Goal: Transaction & Acquisition: Book appointment/travel/reservation

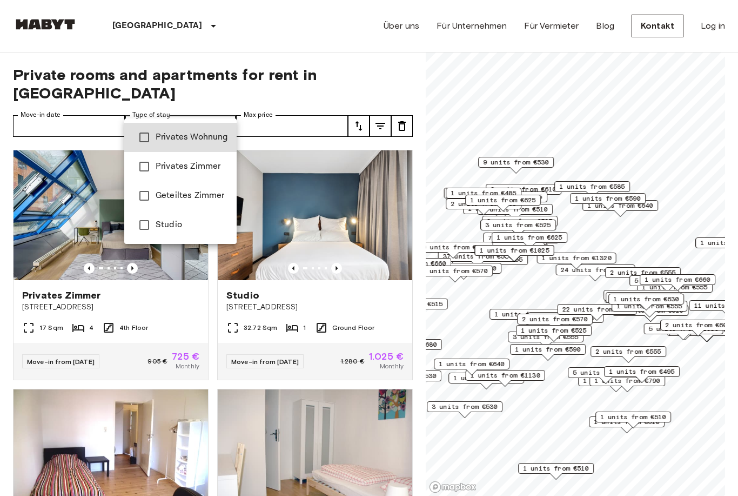
click at [229, 398] on div at bounding box center [369, 248] width 738 height 496
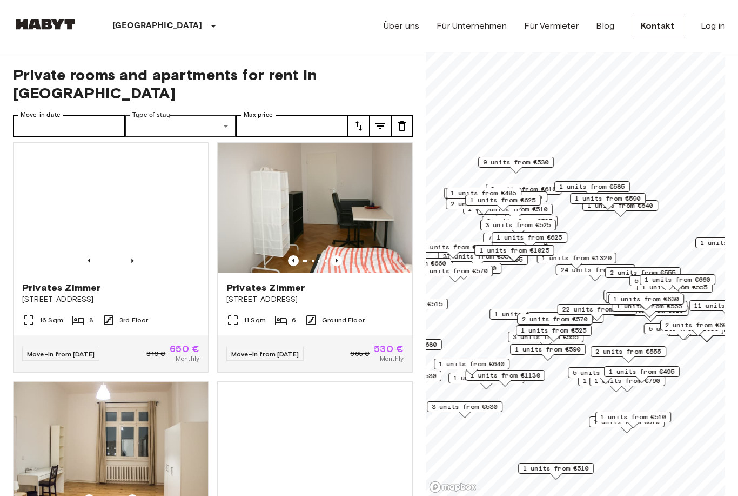
scroll to position [485, 0]
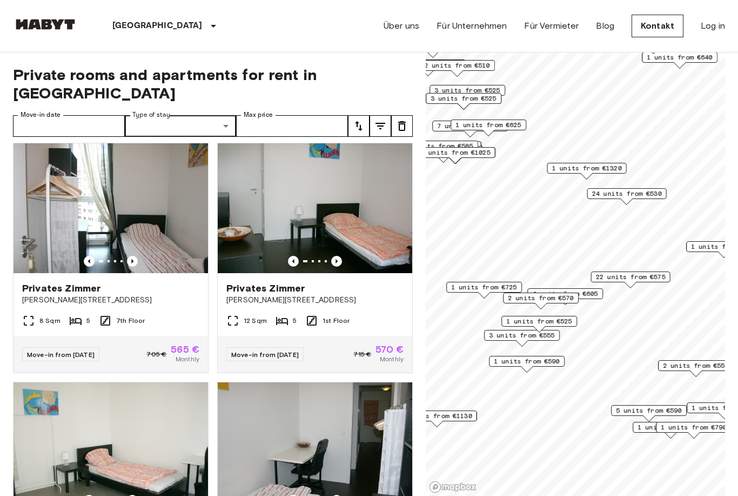
click at [561, 326] on div "1 units from €525" at bounding box center [540, 321] width 76 height 11
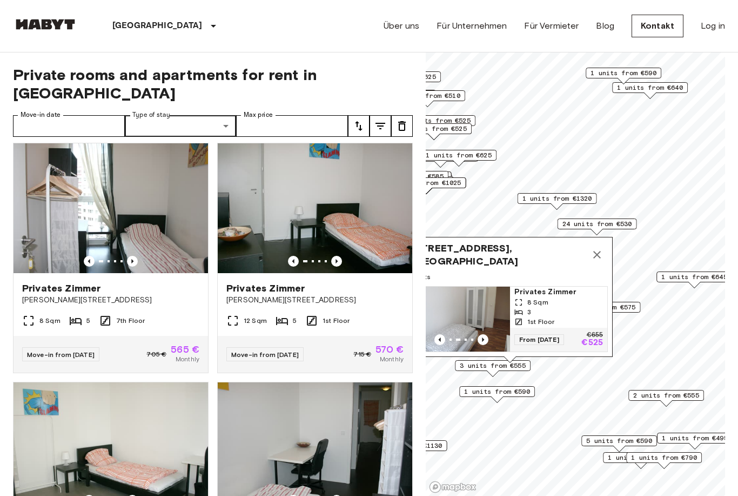
click at [609, 223] on span "24 units from €530" at bounding box center [598, 224] width 70 height 10
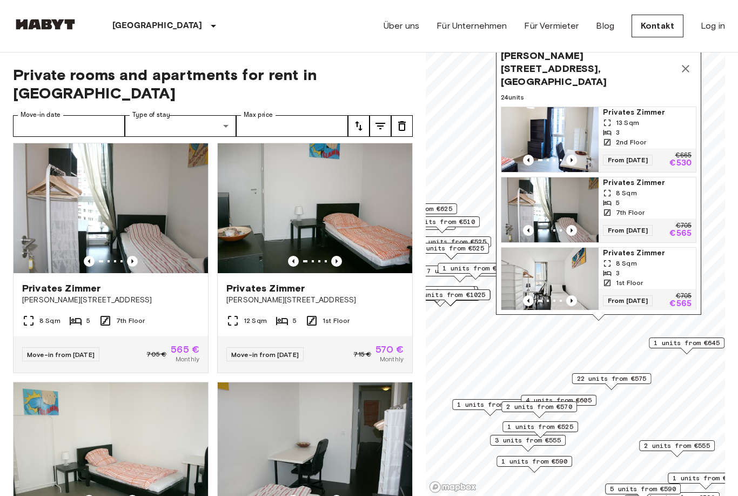
click at [480, 289] on div "1 units from €1025" at bounding box center [450, 294] width 79 height 11
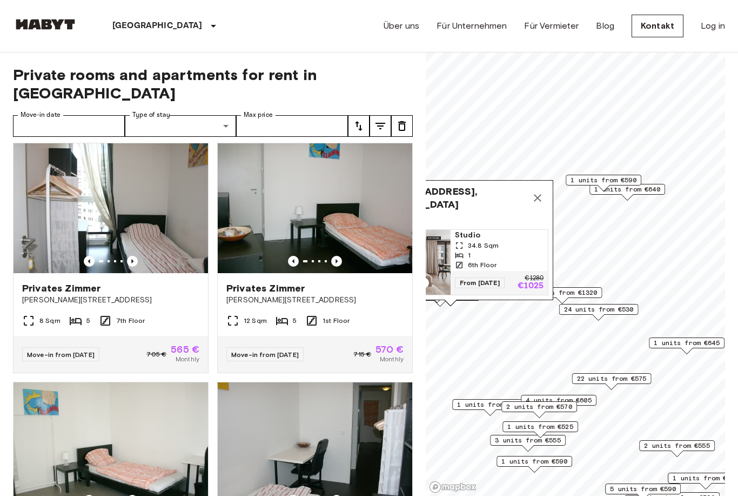
click at [582, 288] on span "1 units from €1320" at bounding box center [563, 293] width 70 height 10
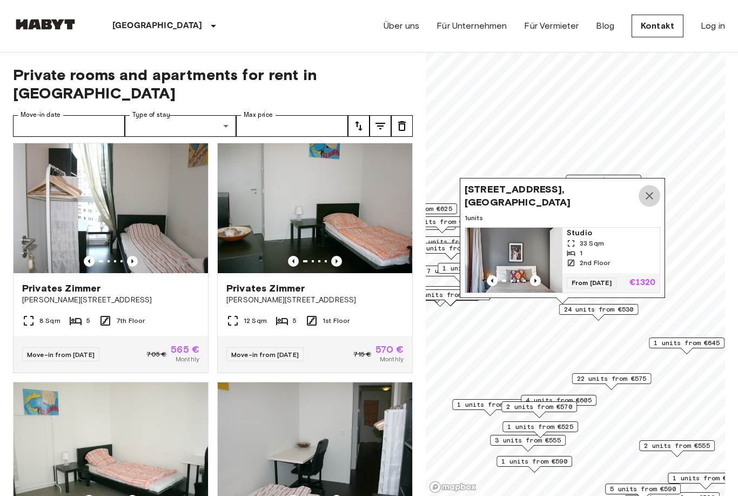
click at [642, 202] on button "Map marker" at bounding box center [650, 196] width 22 height 22
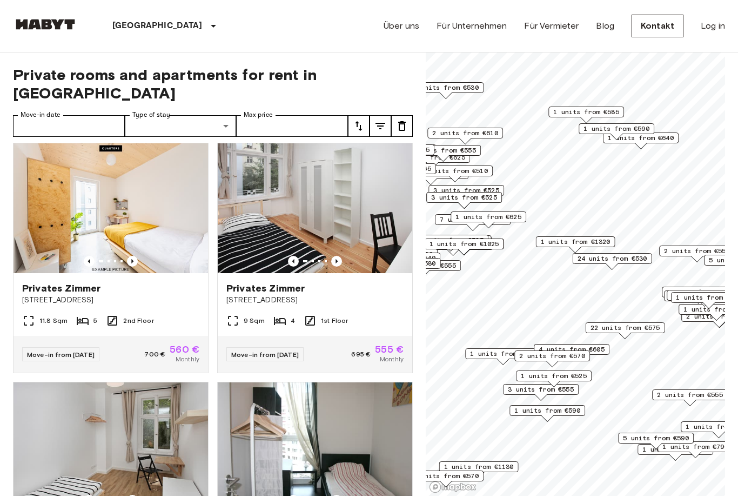
click at [638, 326] on span "22 units from €575" at bounding box center [626, 328] width 70 height 10
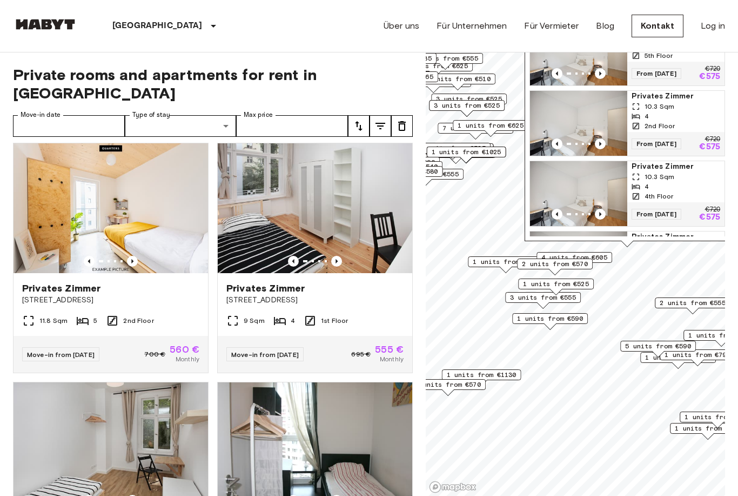
click at [582, 285] on span "1 units from €525" at bounding box center [556, 284] width 66 height 10
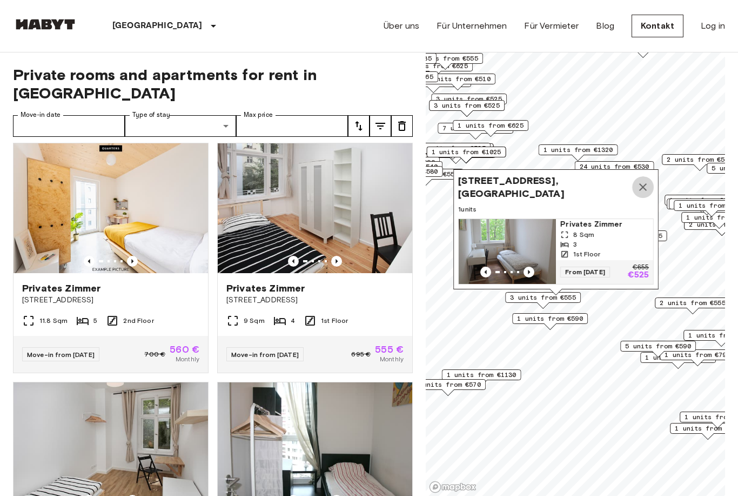
click at [649, 178] on button "Map marker" at bounding box center [643, 187] width 22 height 22
